Goal: Information Seeking & Learning: Find specific fact

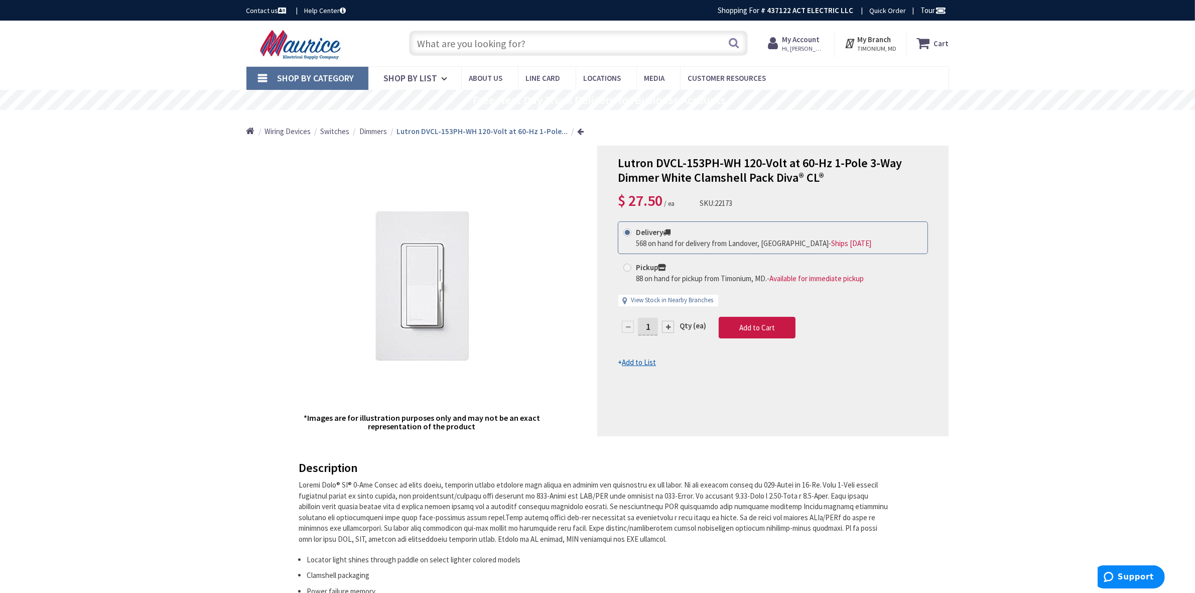
drag, startPoint x: 470, startPoint y: 40, endPoint x: 473, endPoint y: 24, distance: 16.4
click at [470, 40] on input "text" at bounding box center [578, 43] width 339 height 25
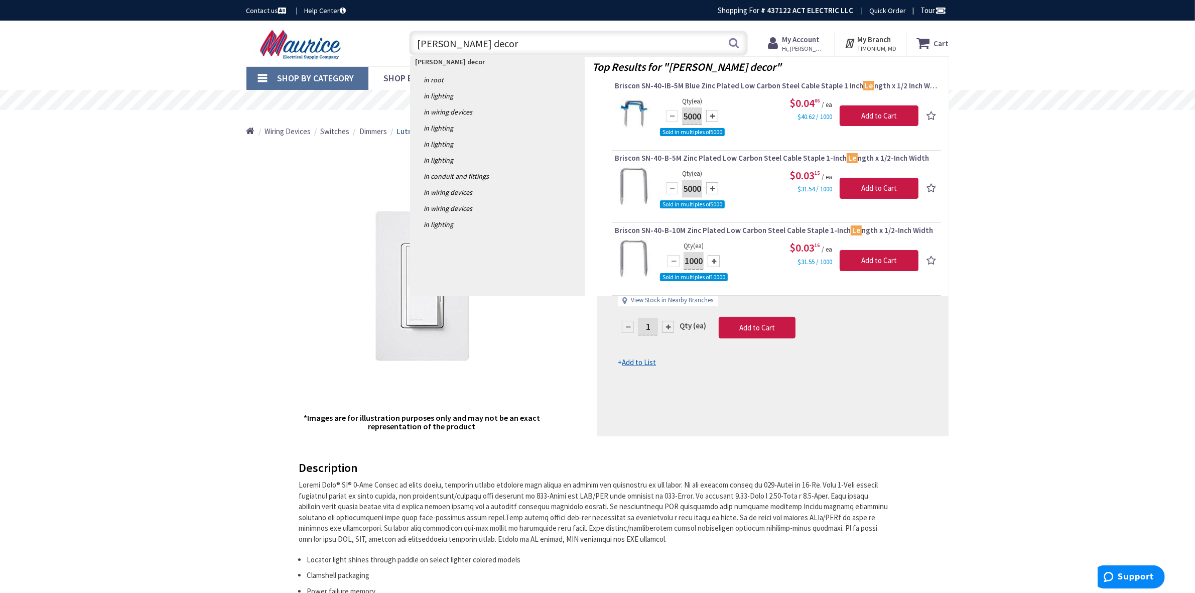
type input "legrand decora"
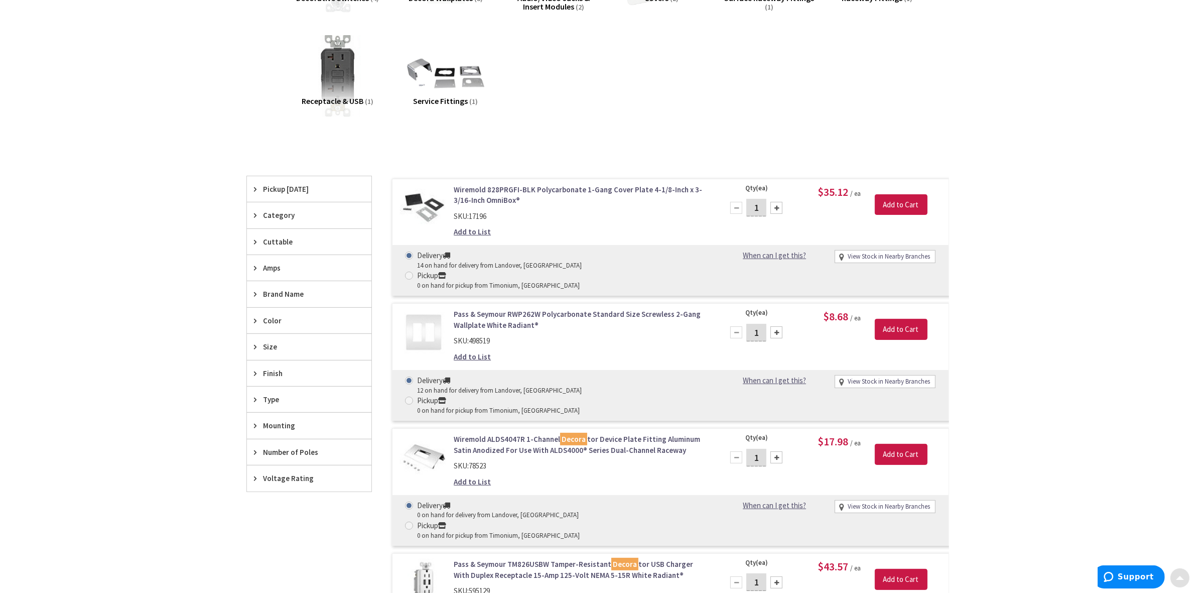
scroll to position [251, 0]
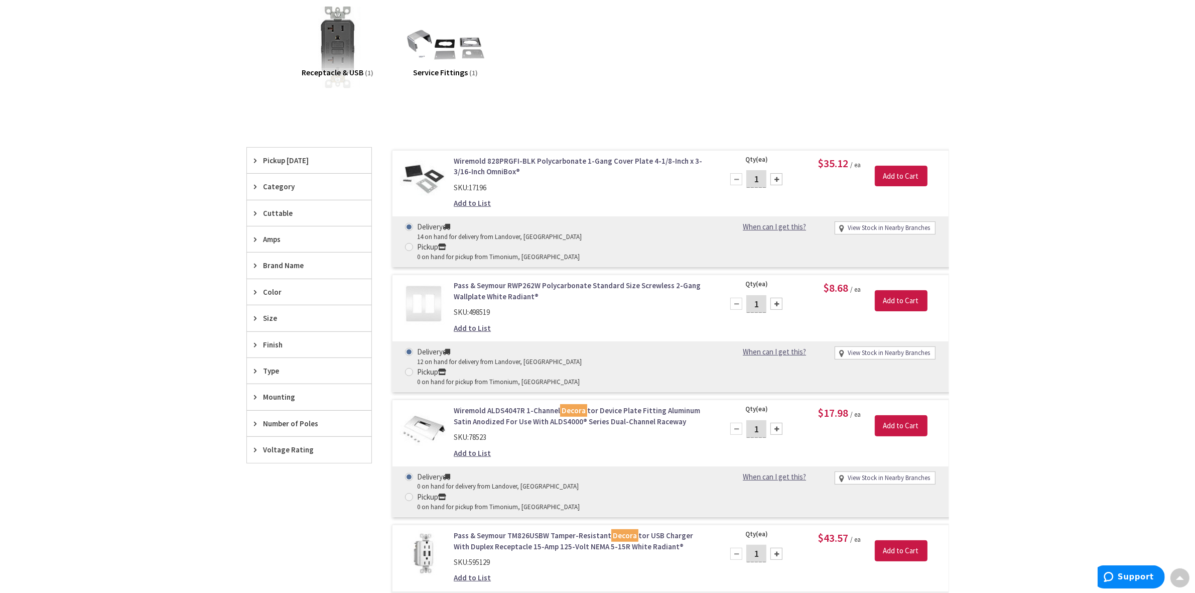
click at [282, 271] on span "Brand Name" at bounding box center [305, 265] width 82 height 11
click at [274, 305] on span "Pass & Seymour" at bounding box center [309, 302] width 125 height 17
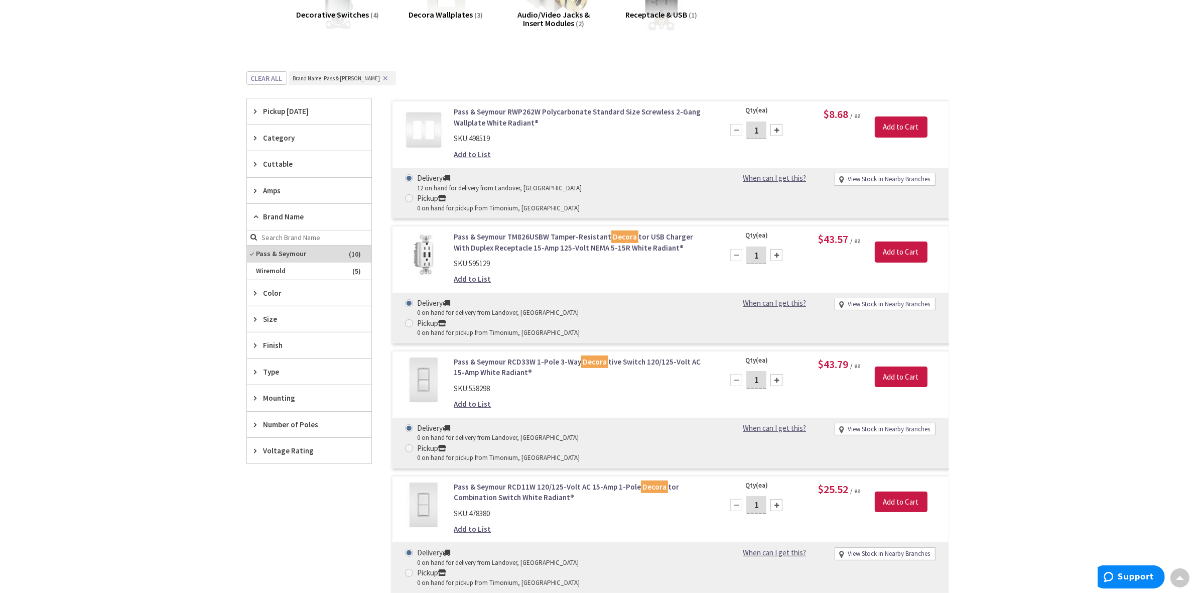
scroll to position [188, 0]
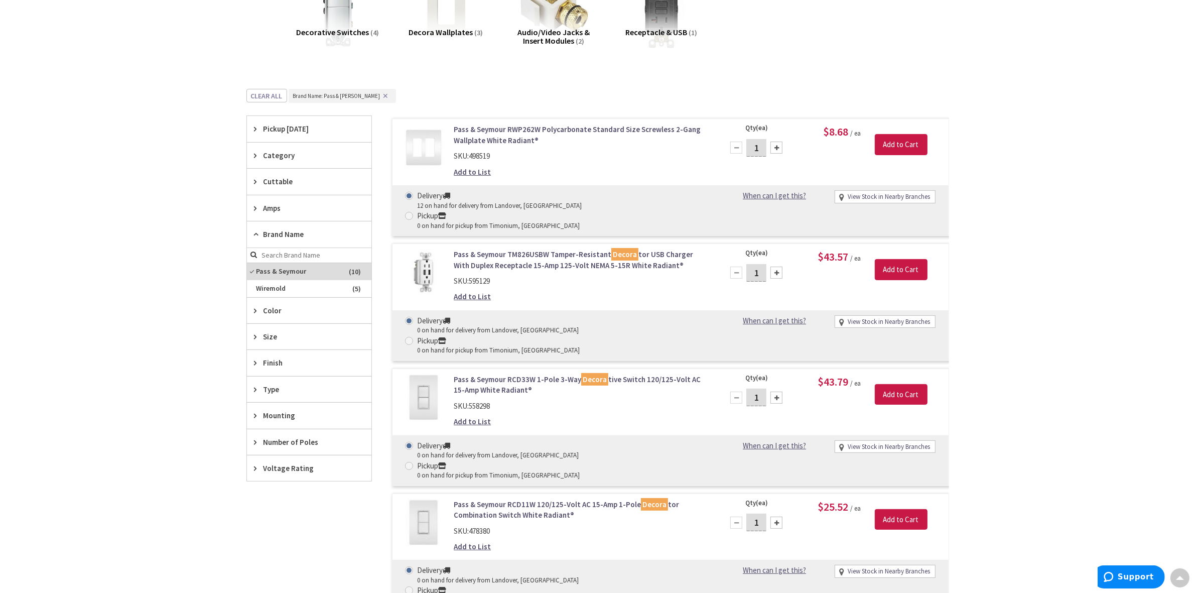
click at [280, 128] on span "Pickup [DATE]" at bounding box center [305, 129] width 82 height 11
click at [275, 127] on span "Pickup [DATE]" at bounding box center [305, 129] width 82 height 11
click at [285, 276] on span "Pass & Seymour" at bounding box center [309, 271] width 125 height 17
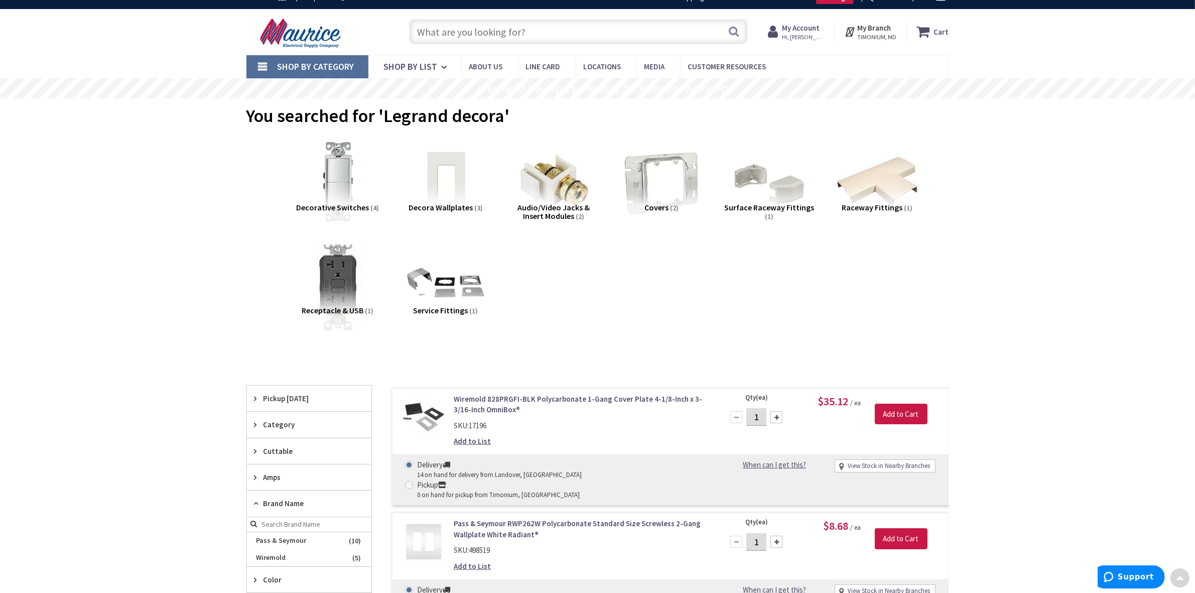
scroll to position [0, 0]
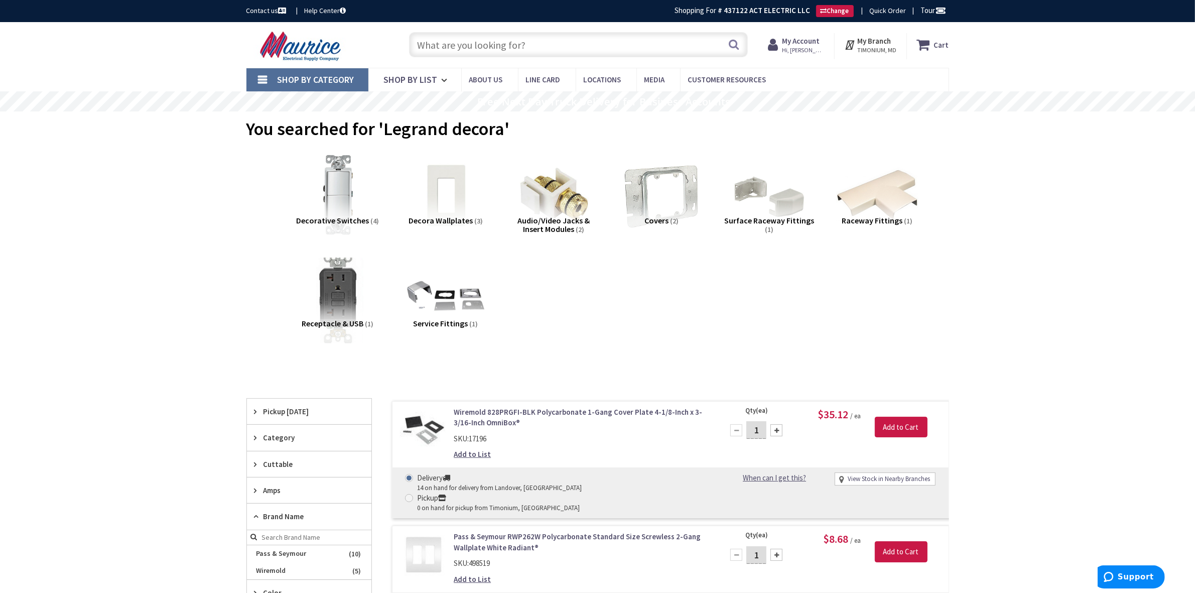
click at [337, 277] on img at bounding box center [337, 298] width 91 height 91
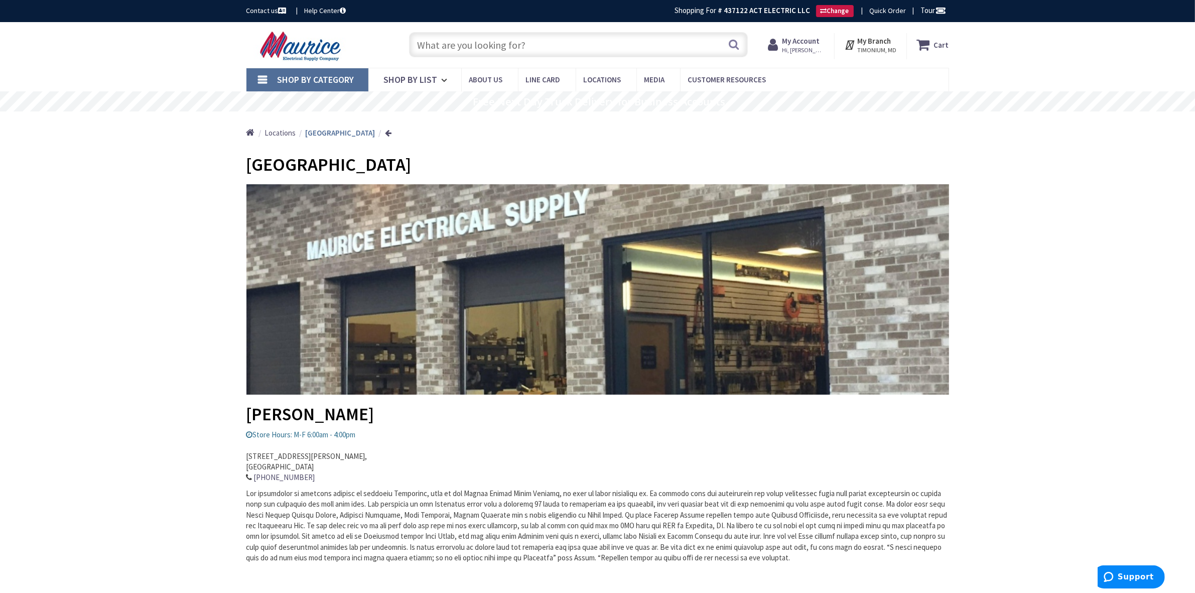
click at [803, 39] on strong "My Account" at bounding box center [801, 41] width 38 height 10
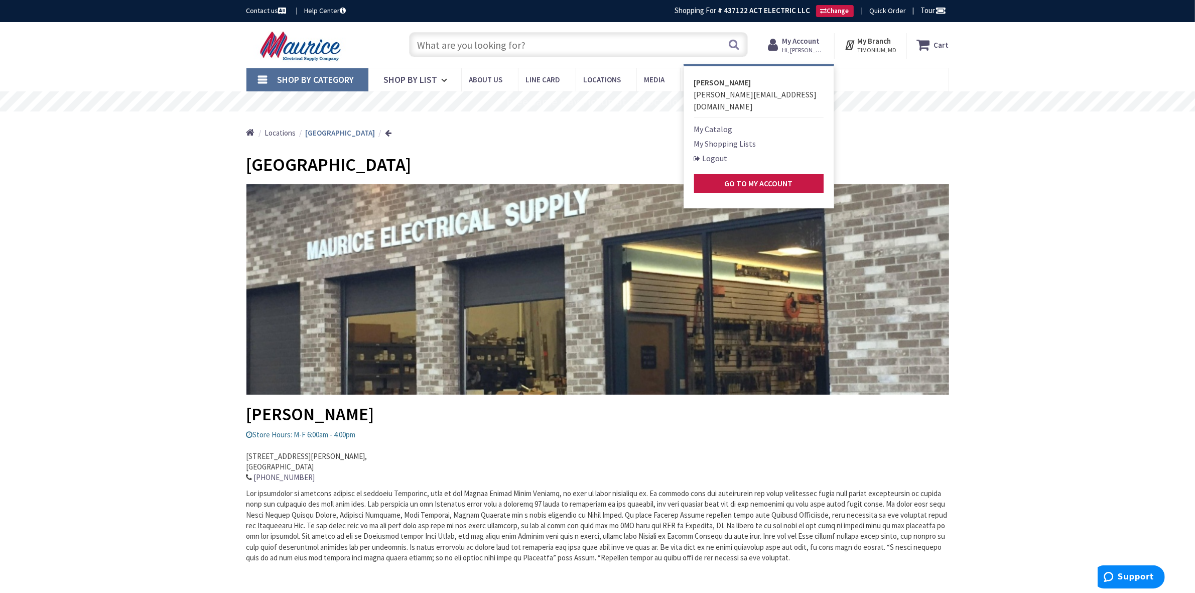
click at [492, 146] on div "Home Locations Annapolis" at bounding box center [597, 129] width 753 height 36
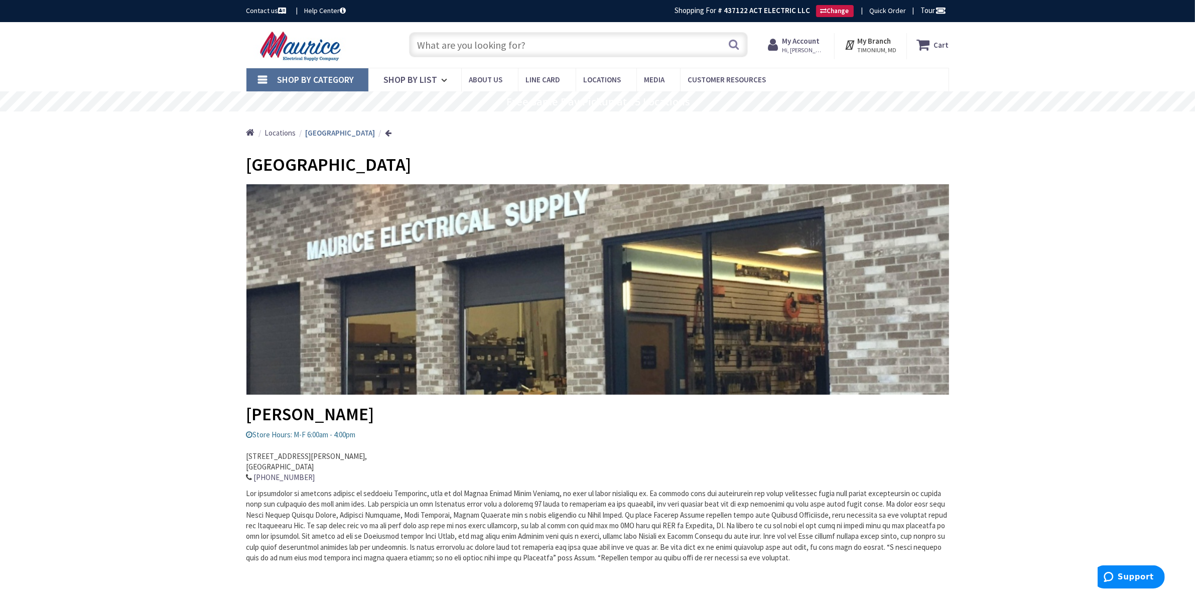
click at [603, 48] on input "text" at bounding box center [578, 44] width 339 height 25
click at [638, 50] on input "text" at bounding box center [578, 44] width 339 height 25
paste input "885TRWCC12"
type input "885TRWCC12"
